Goal: Information Seeking & Learning: Learn about a topic

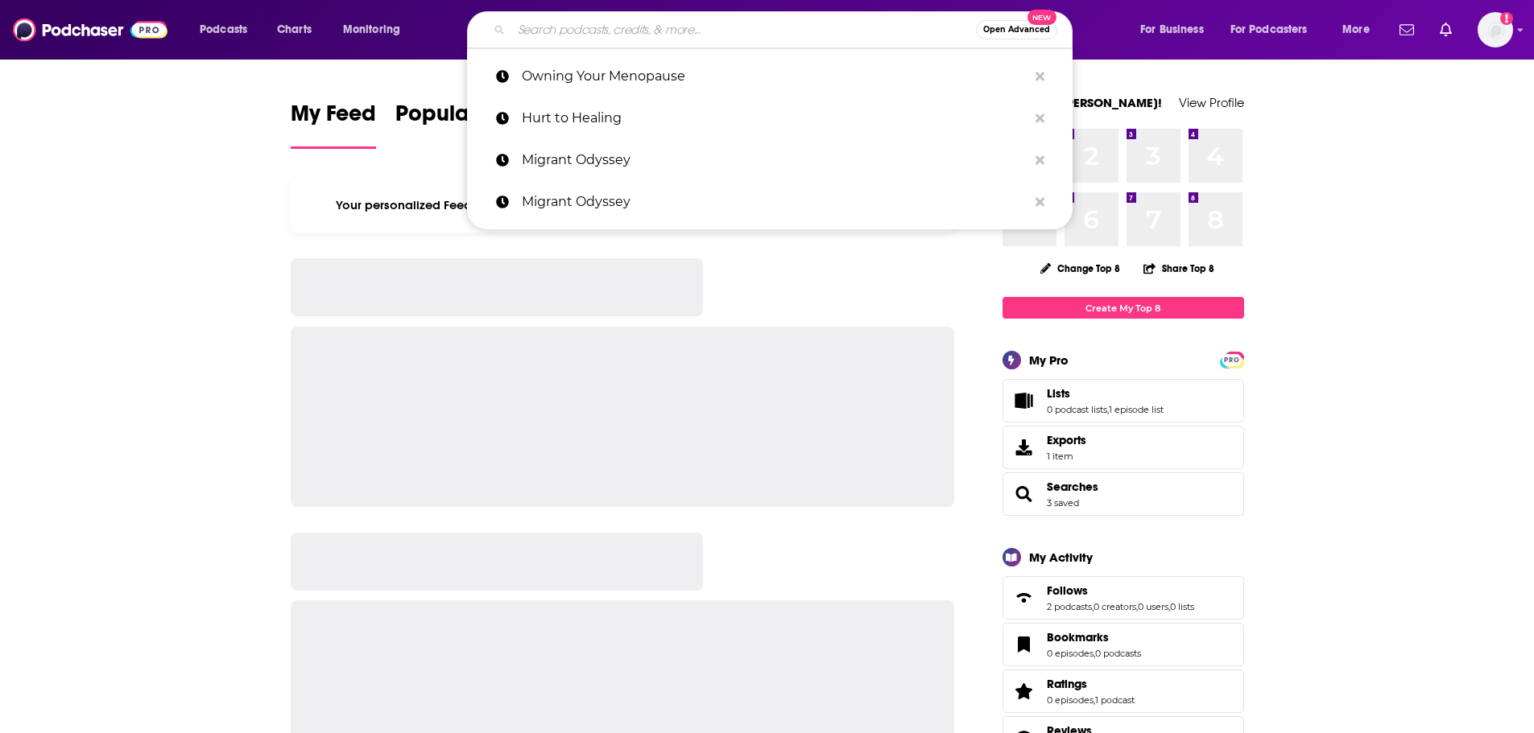
click at [602, 34] on input "Search podcasts, credits, & more..." at bounding box center [743, 30] width 464 height 26
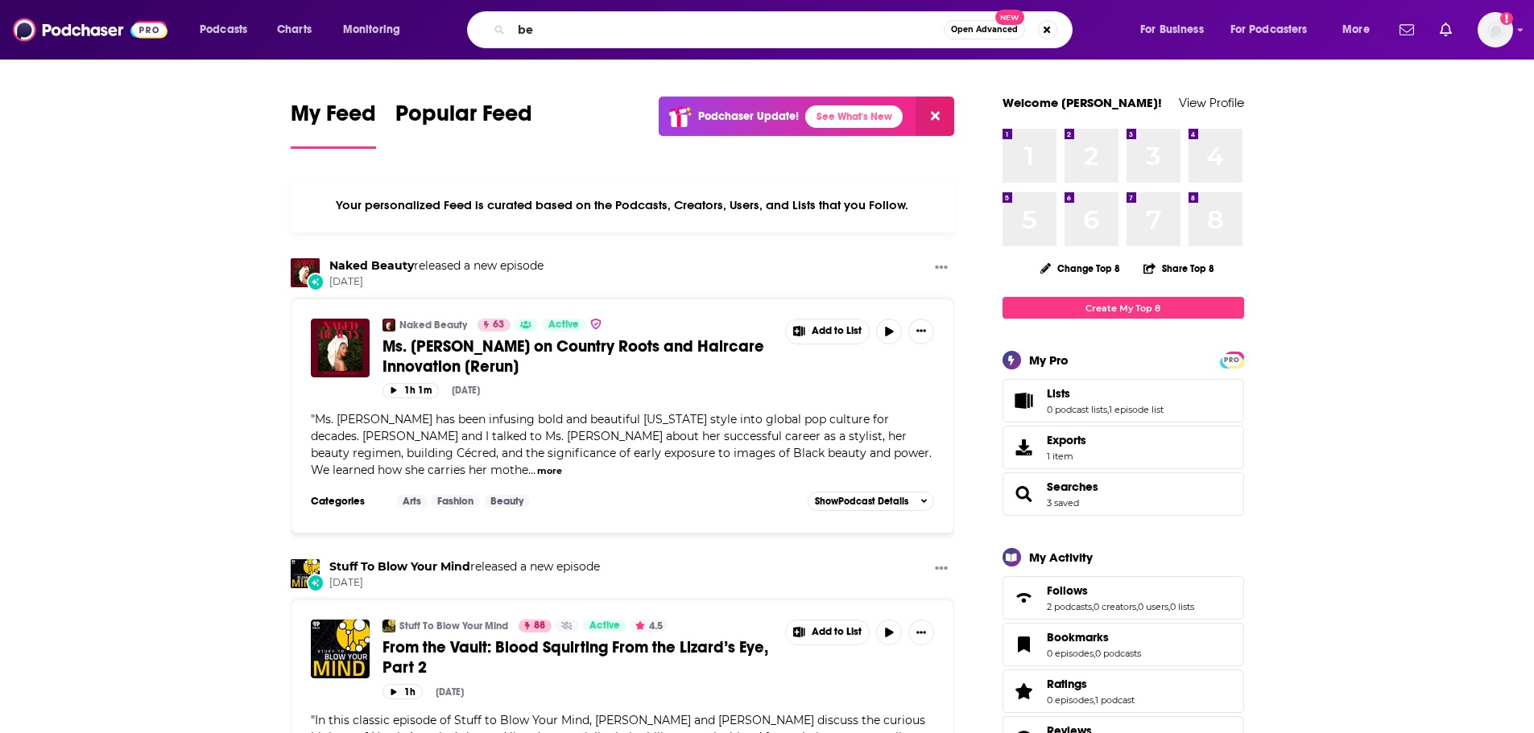
type input "ben"
click at [600, 35] on input "ben" at bounding box center [727, 30] width 432 height 26
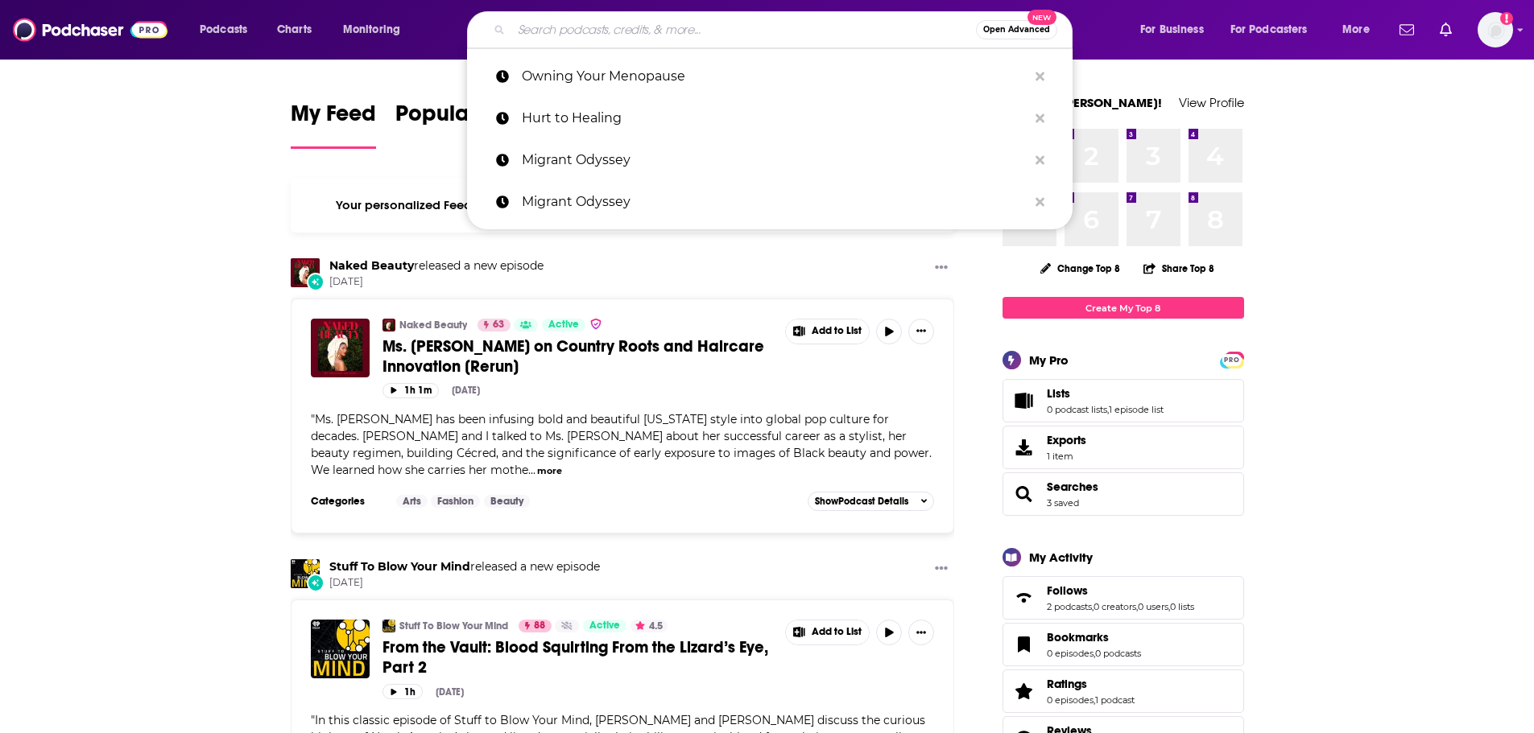
click at [600, 35] on input "Search podcasts, credits, & more..." at bounding box center [743, 30] width 464 height 26
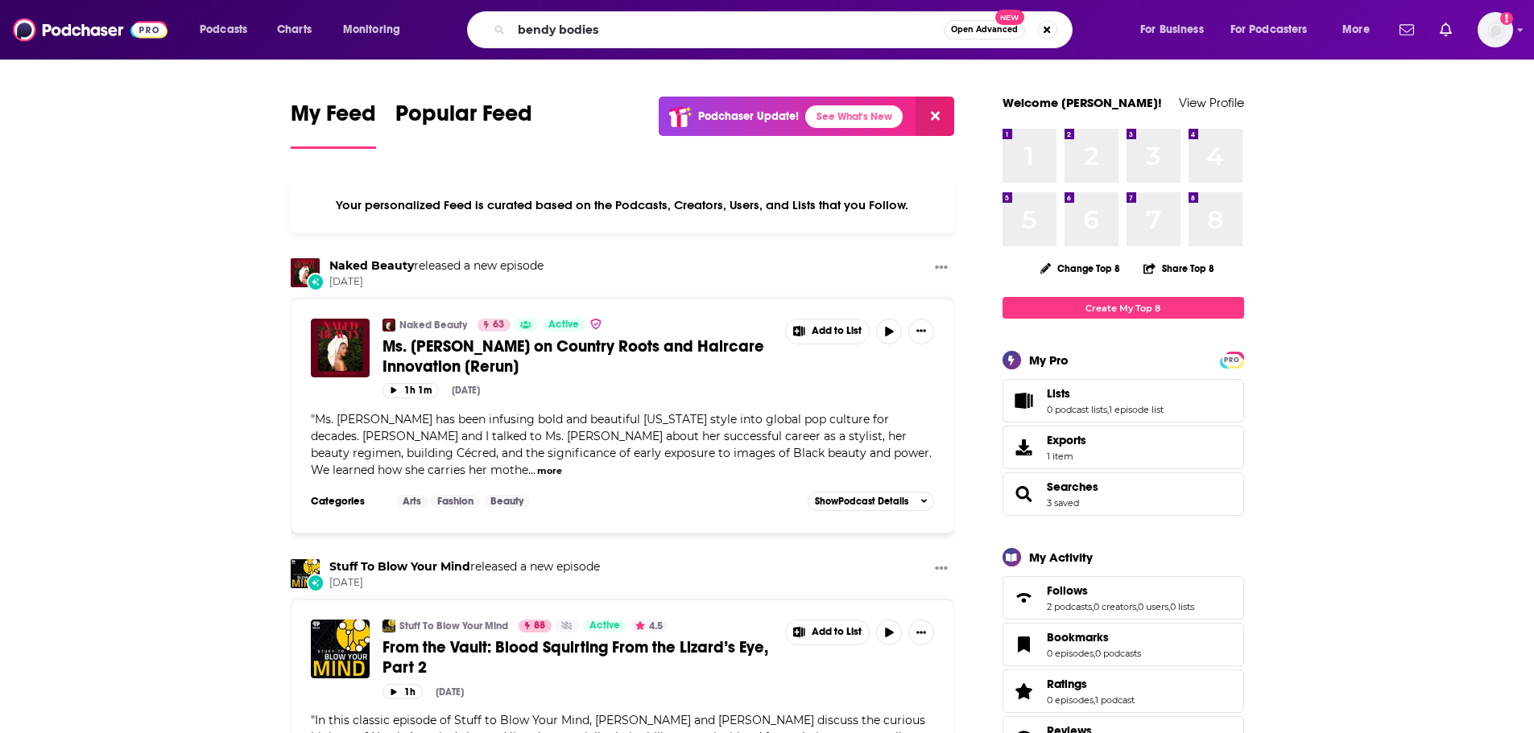
type input "bendy bodies"
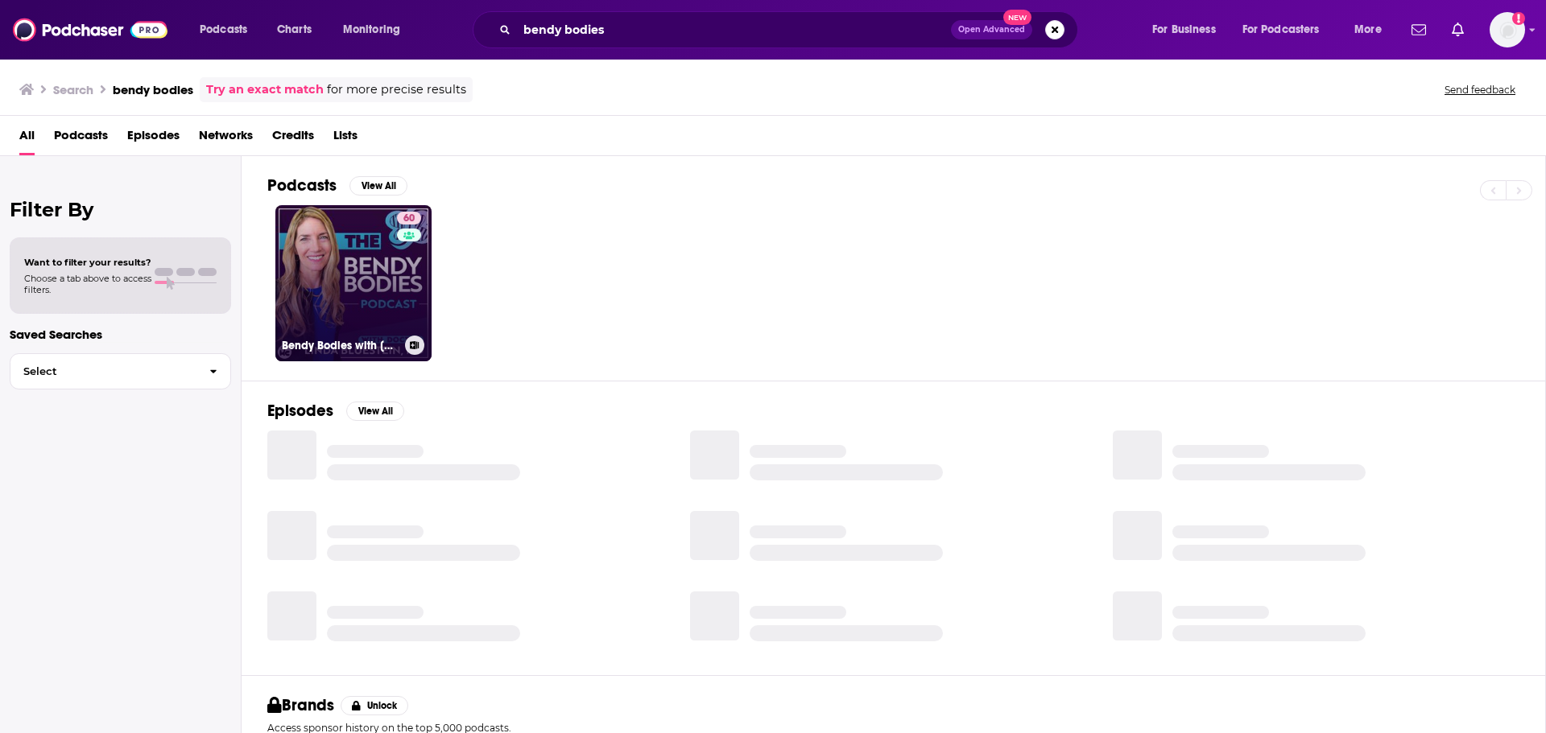
click at [323, 282] on link "60 Bendy Bodies with Dr. Linda Bluestein" at bounding box center [353, 283] width 156 height 156
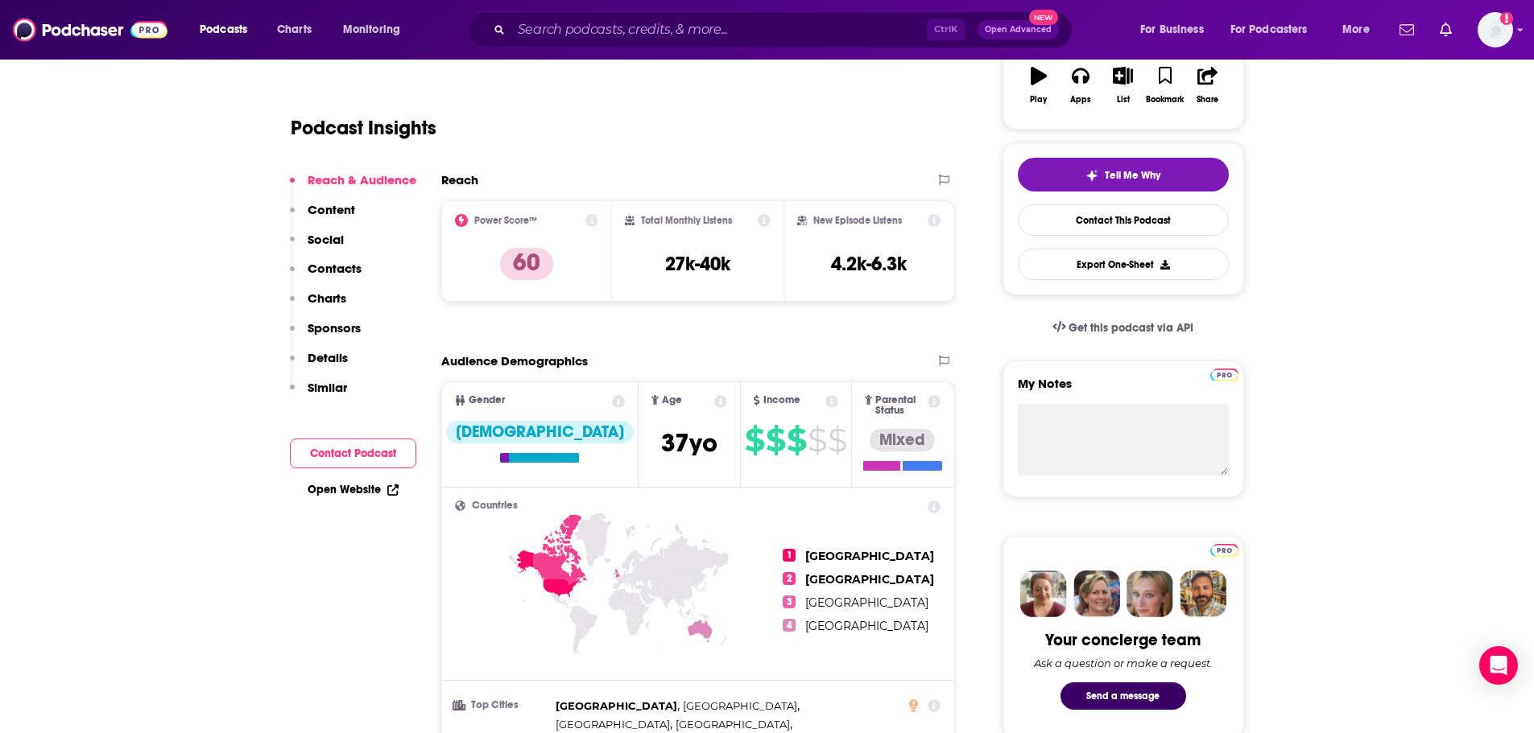
scroll to position [80, 0]
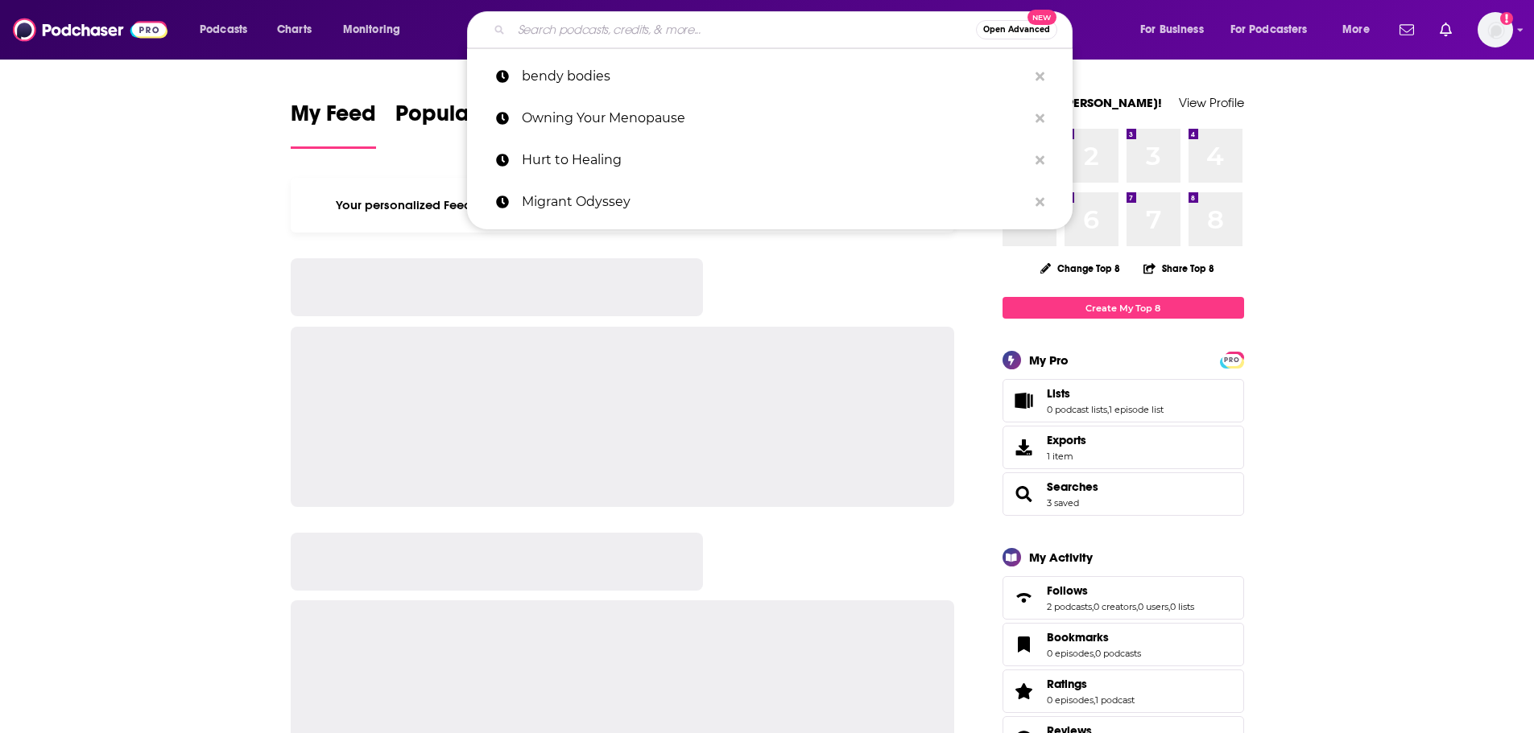
click at [664, 28] on input "Search podcasts, credits, & more..." at bounding box center [743, 30] width 464 height 26
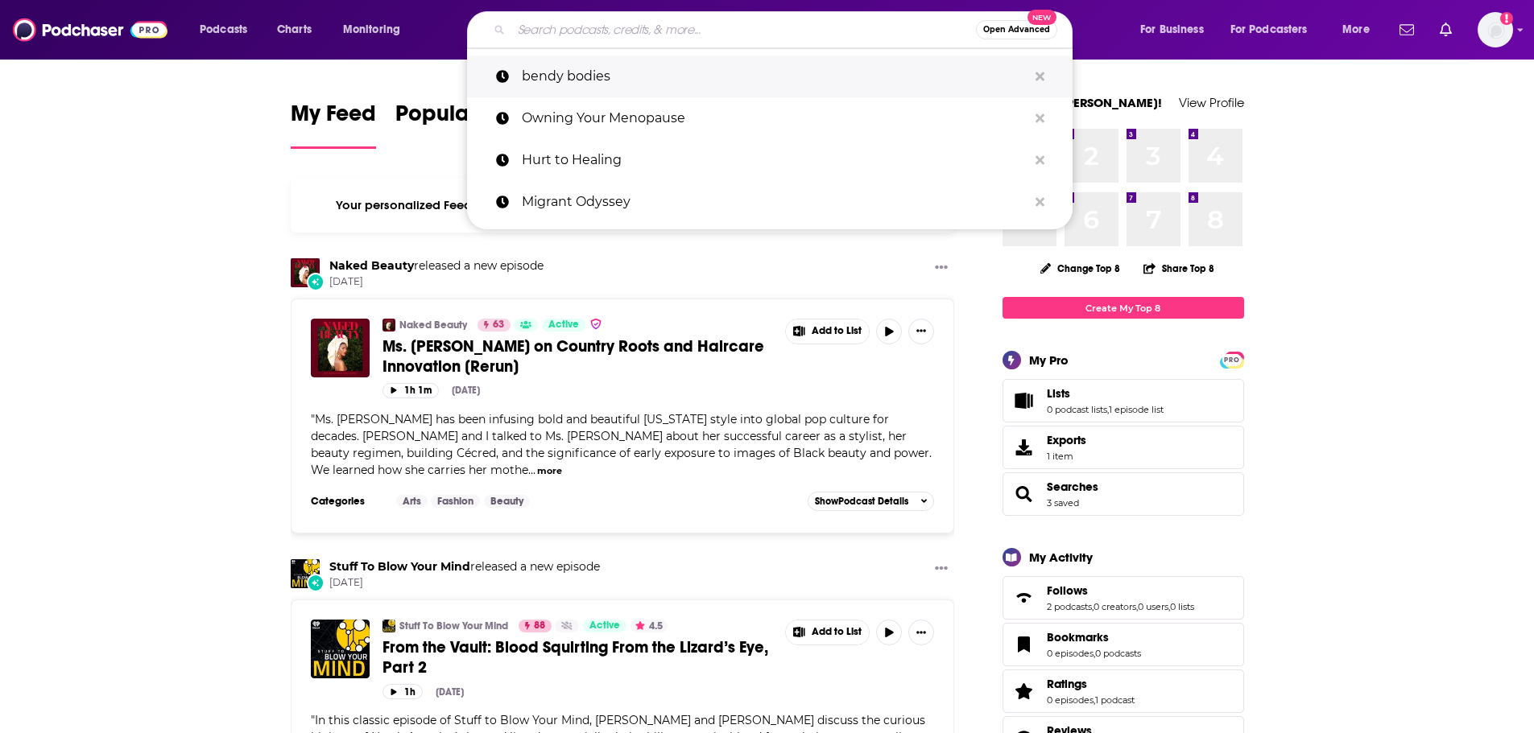
click at [642, 72] on p "bendy bodies" at bounding box center [775, 77] width 506 height 42
type input "bendy bodies"
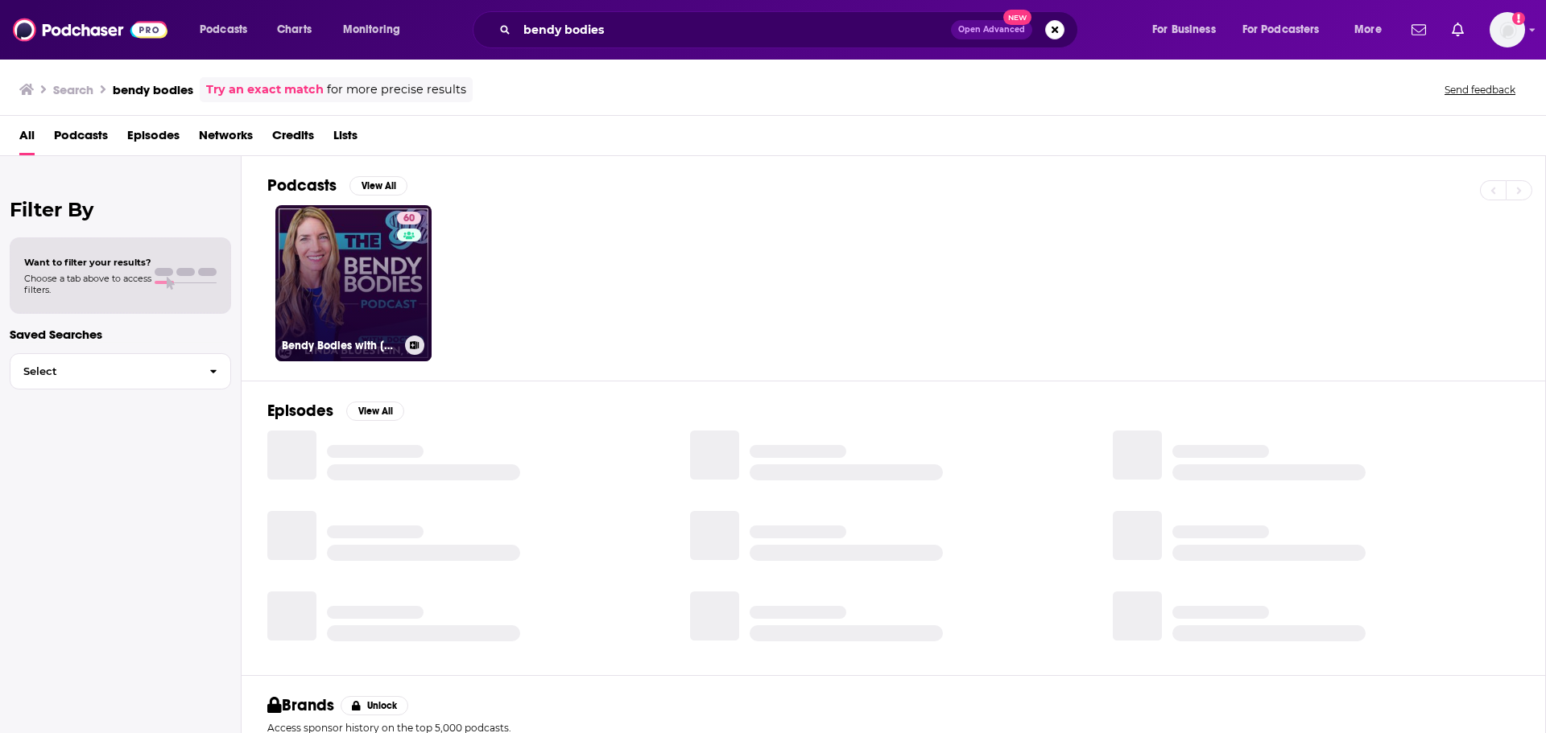
click at [365, 295] on link "60 Bendy Bodies with Dr. Linda Bluestein" at bounding box center [353, 283] width 156 height 156
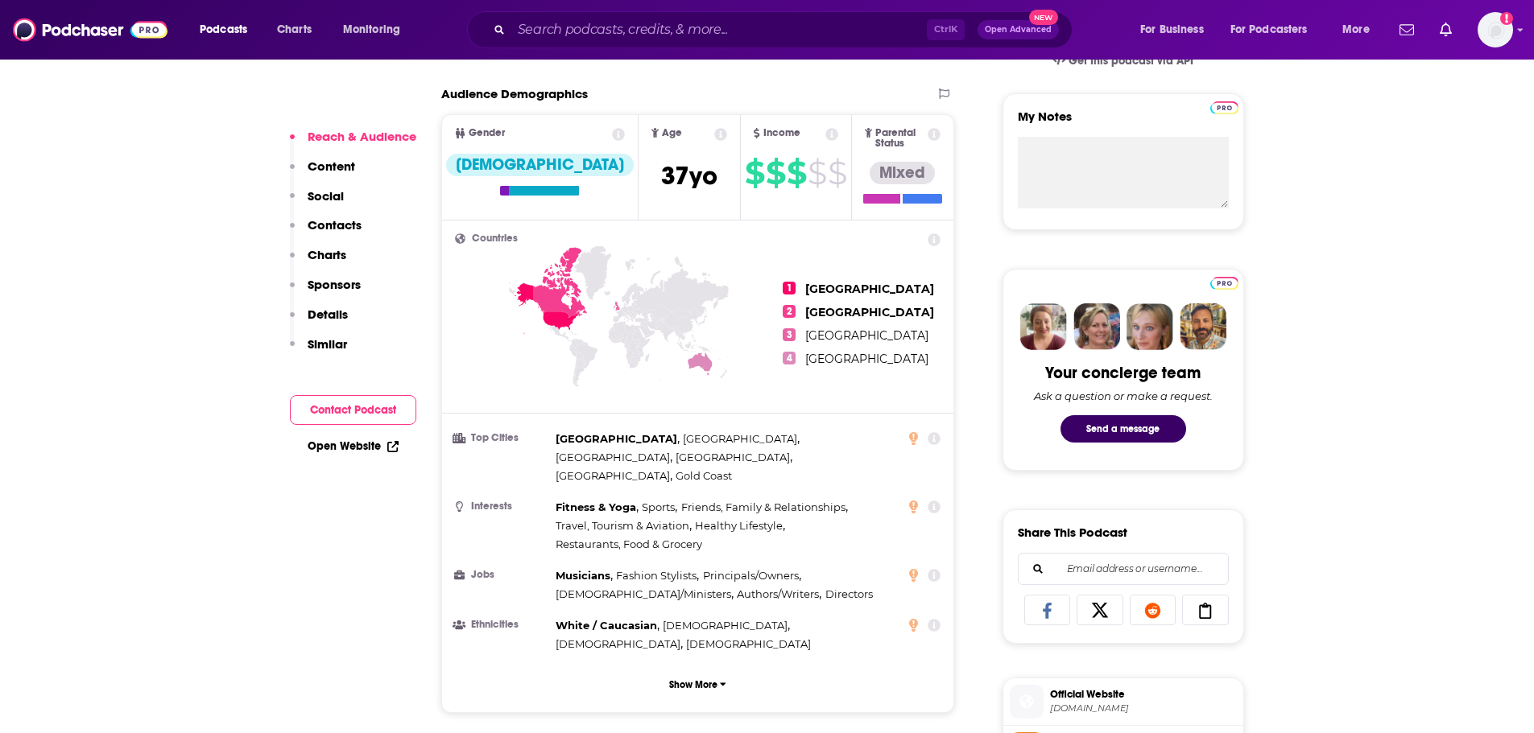
scroll to position [543, 0]
